Goal: Book appointment/travel/reservation

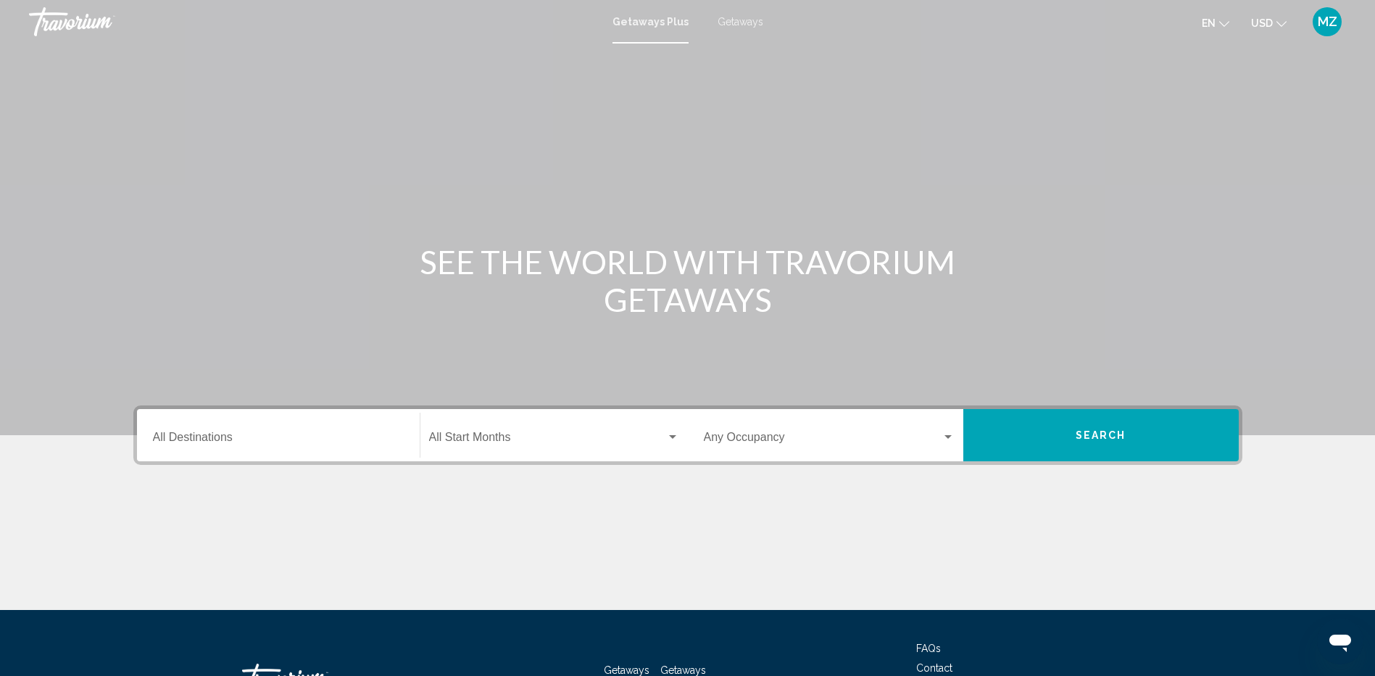
click at [201, 436] on input "Destination All Destinations" at bounding box center [278, 439] width 251 height 13
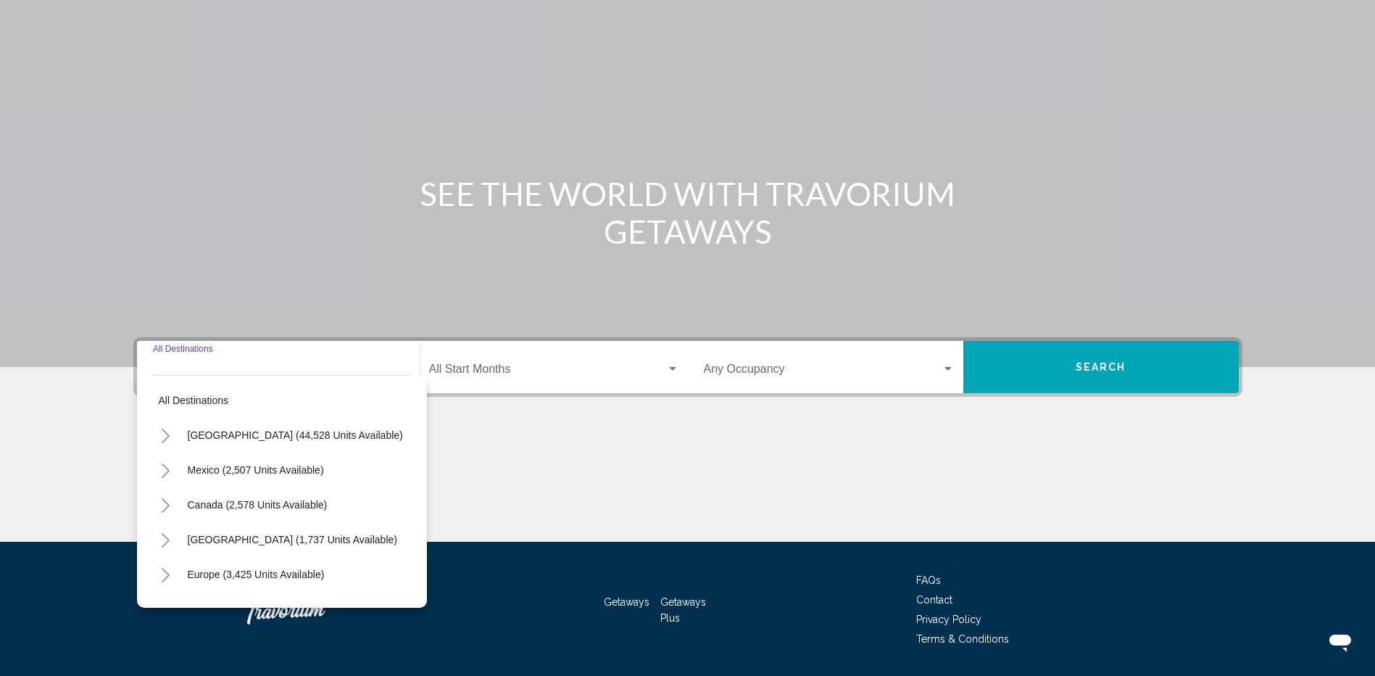
scroll to position [112, 0]
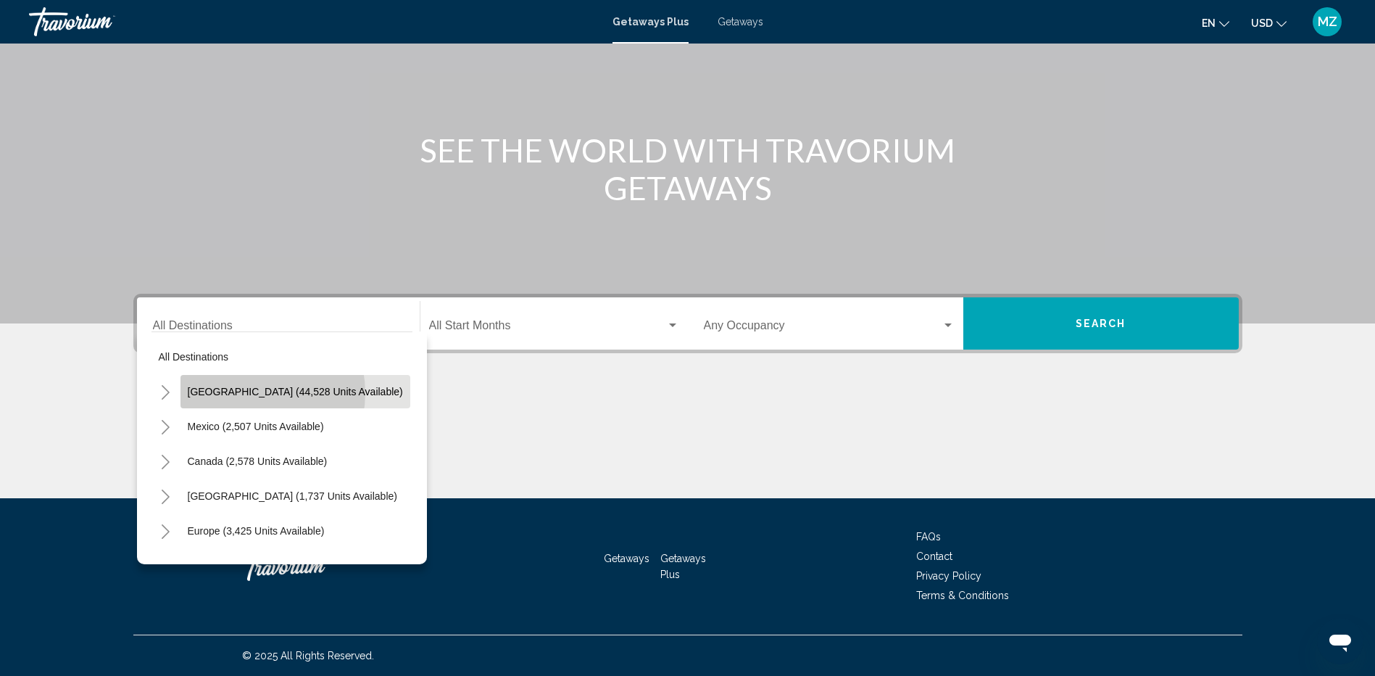
click at [246, 393] on span "[GEOGRAPHIC_DATA] (44,528 units available)" at bounding box center [295, 392] width 215 height 12
type input "**********"
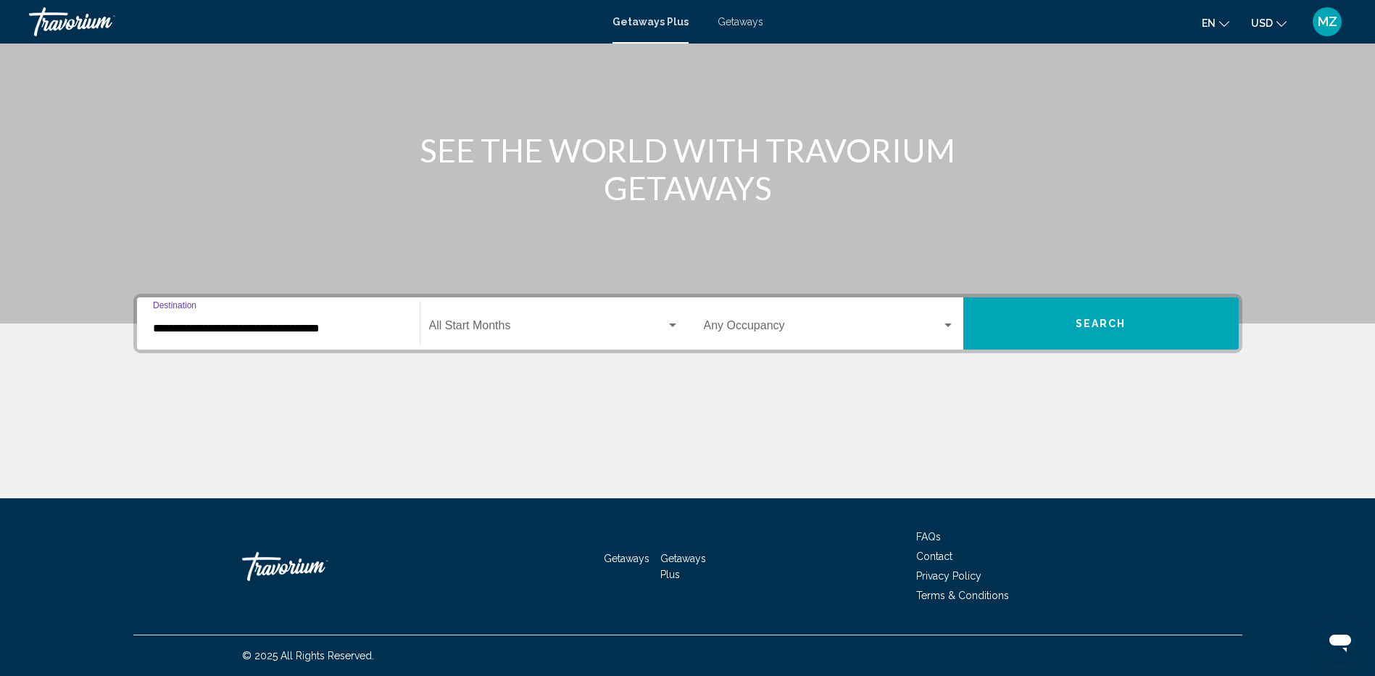
click at [1097, 325] on span "Search" at bounding box center [1101, 324] width 51 height 12
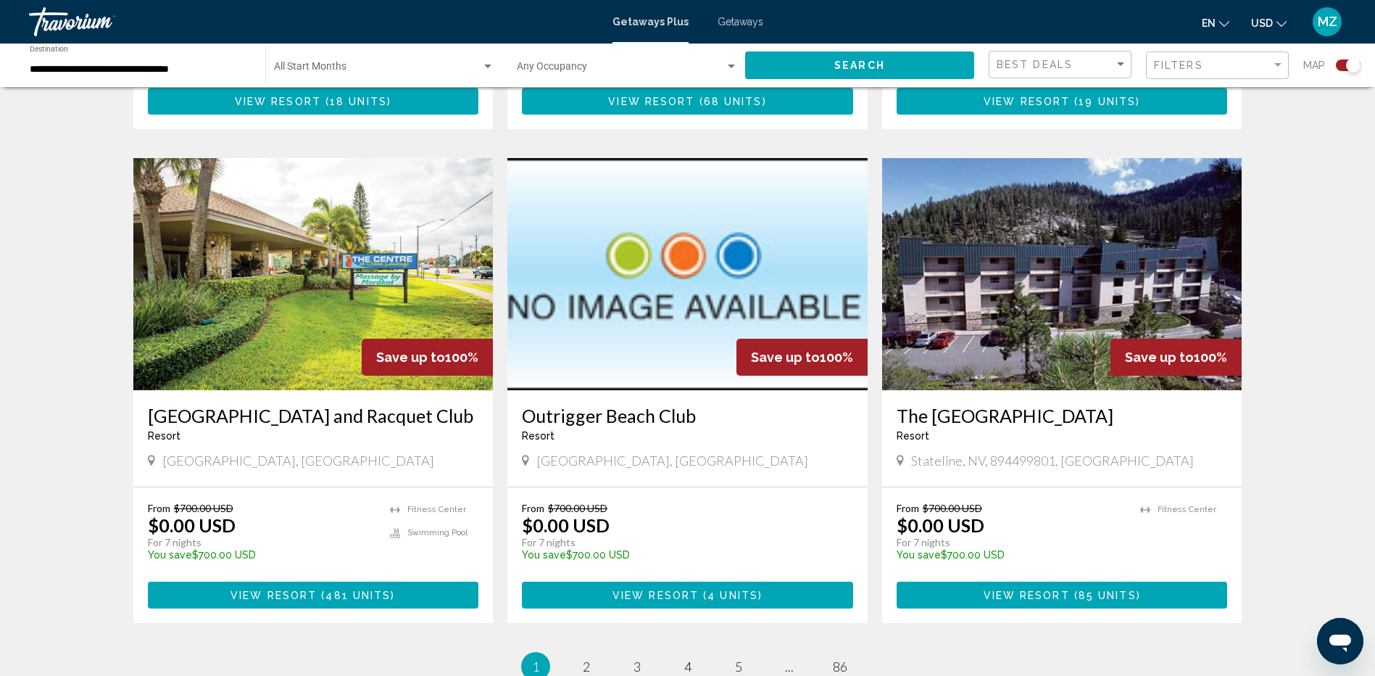
scroll to position [2029, 0]
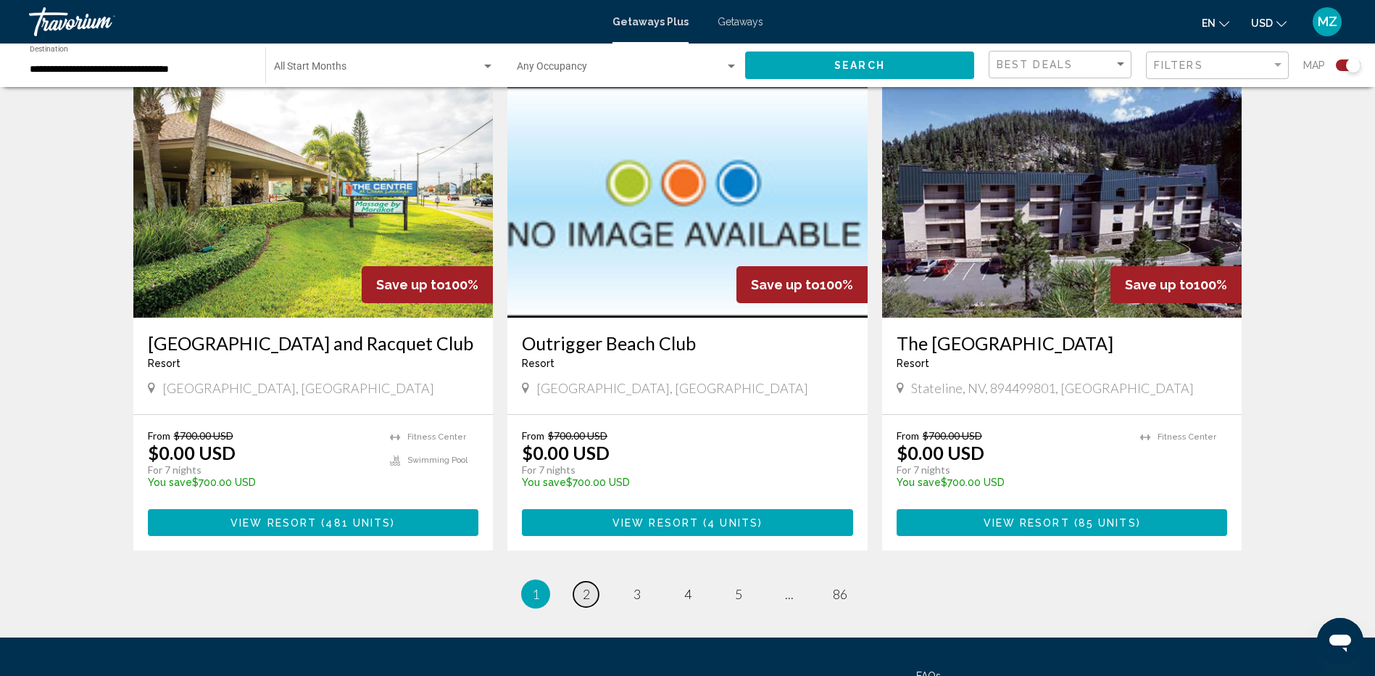
click at [587, 586] on span "2" at bounding box center [586, 594] width 7 height 16
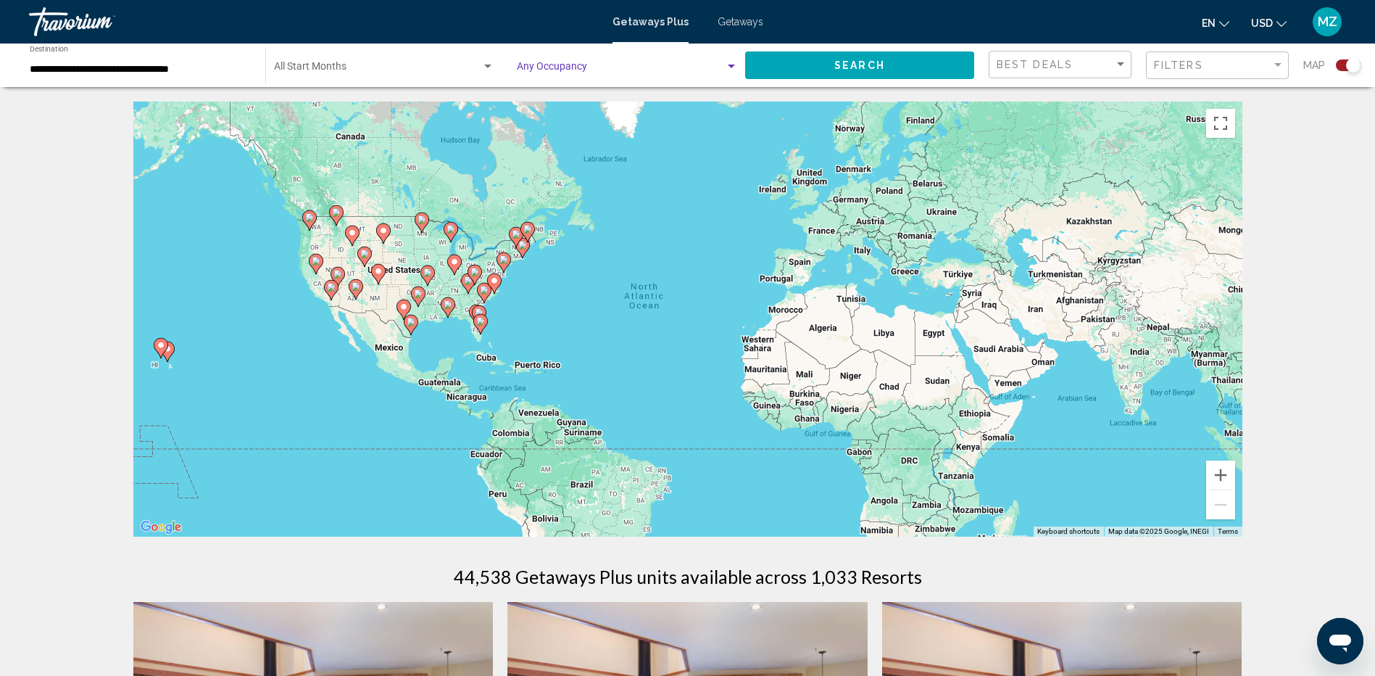
click at [549, 65] on span "Search widget" at bounding box center [621, 70] width 208 height 12
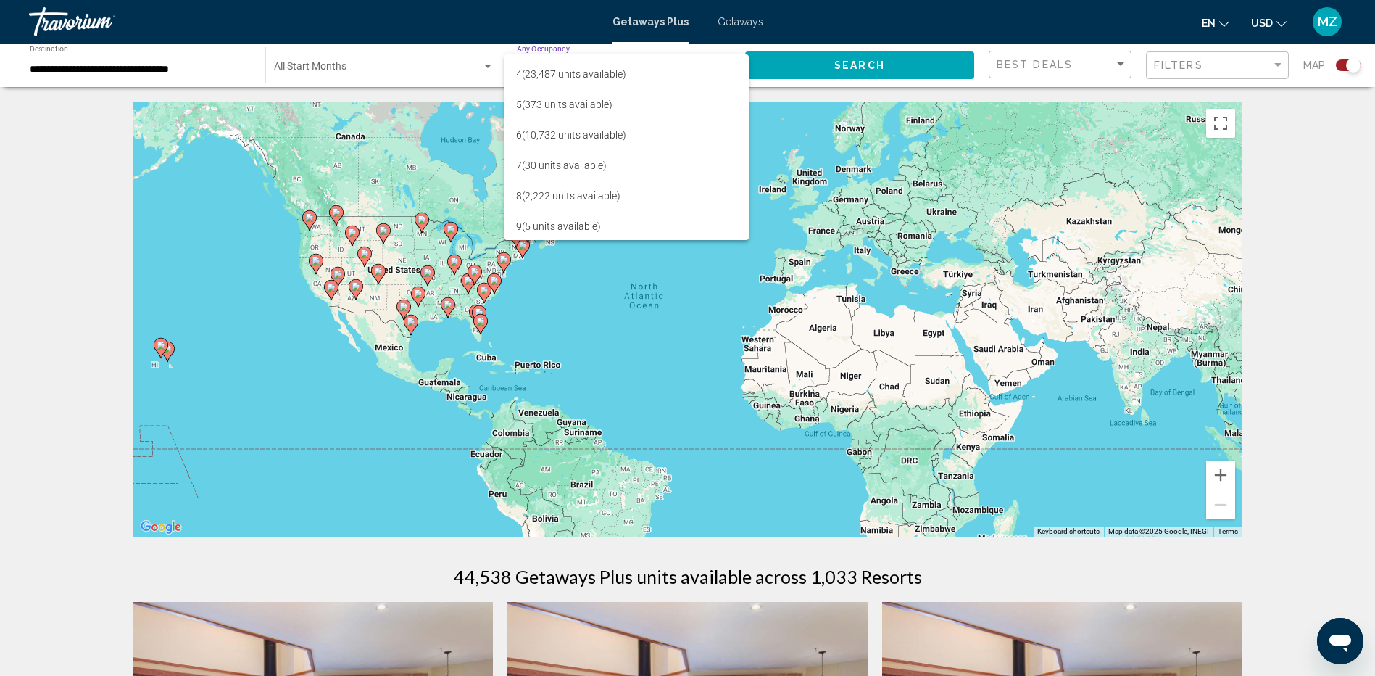
scroll to position [116, 0]
click at [549, 228] on span "10 (230 units available)" at bounding box center [626, 227] width 221 height 30
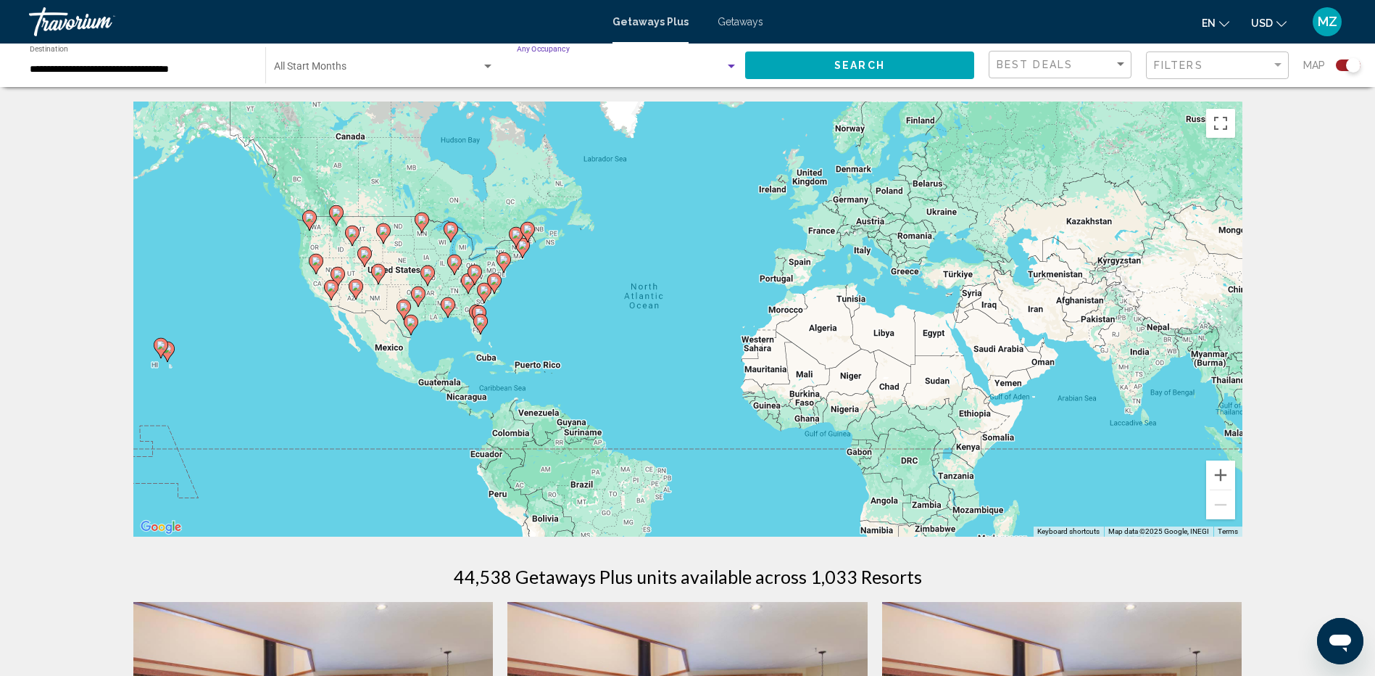
scroll to position [119, 0]
click at [855, 66] on span "Search" at bounding box center [859, 66] width 51 height 12
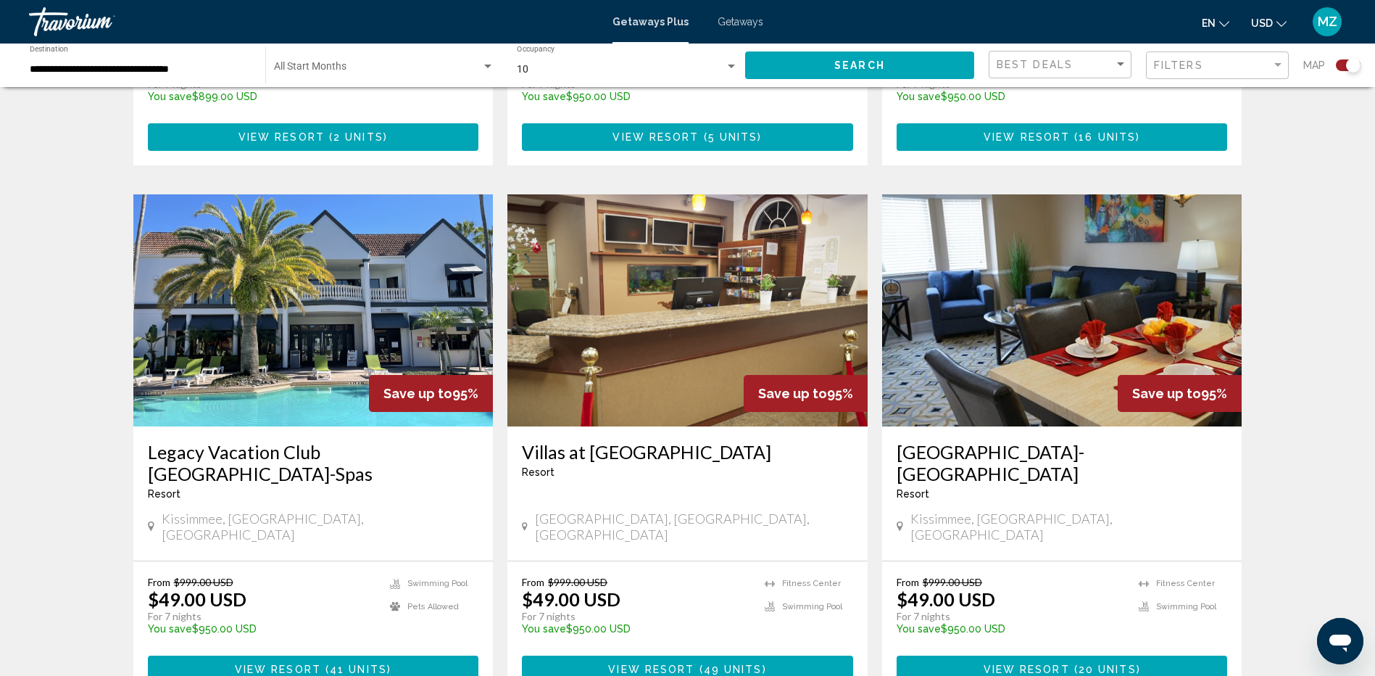
scroll to position [1450, 0]
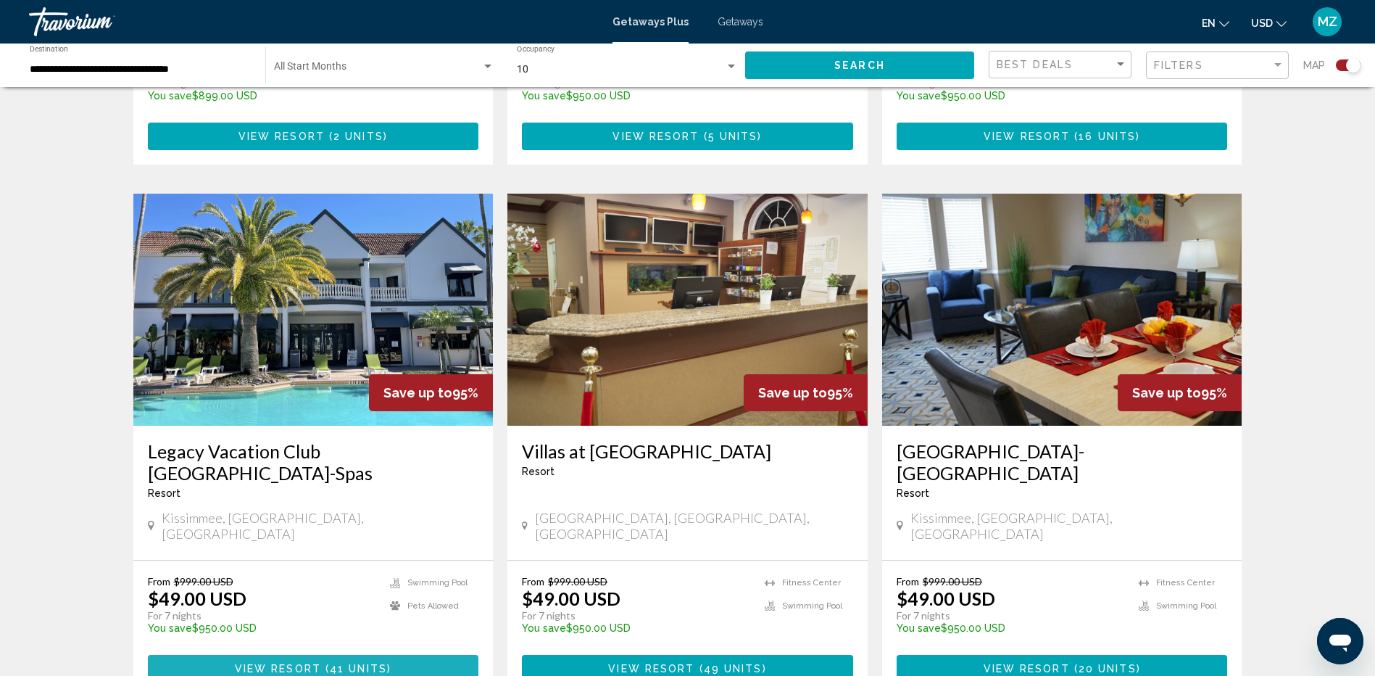
click at [323, 662] on span "Main content" at bounding box center [323, 668] width 4 height 12
